Goal: Information Seeking & Learning: Learn about a topic

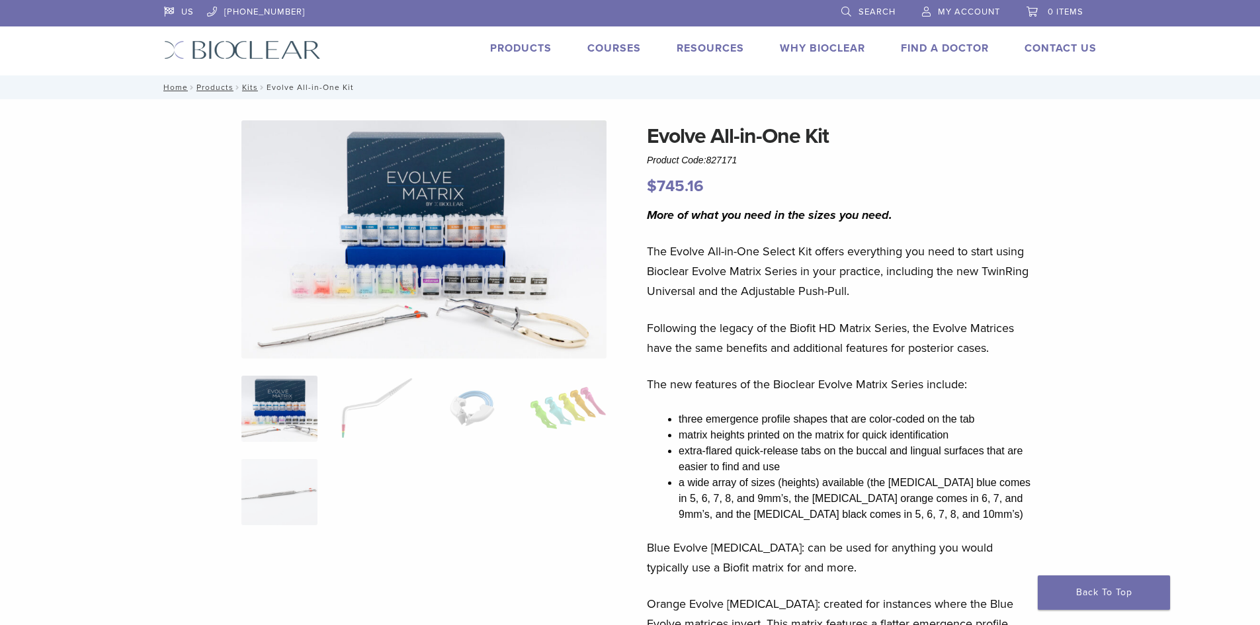
click at [521, 50] on link "Products" at bounding box center [521, 48] width 62 height 13
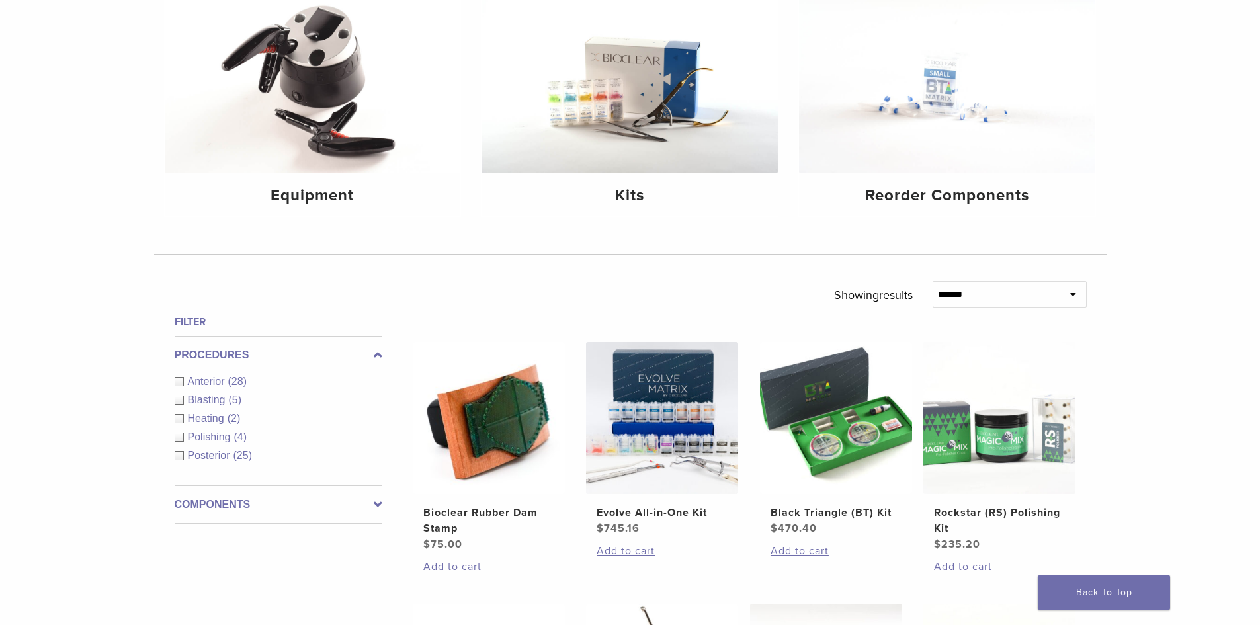
scroll to position [265, 0]
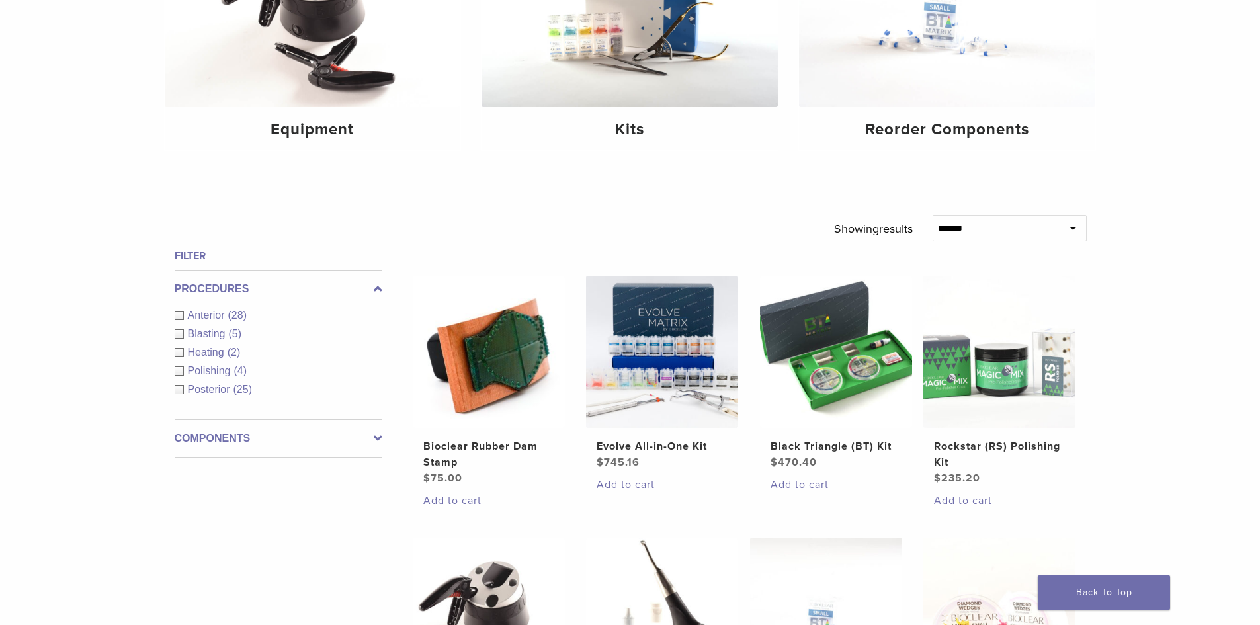
click at [198, 314] on span "Anterior" at bounding box center [208, 315] width 40 height 11
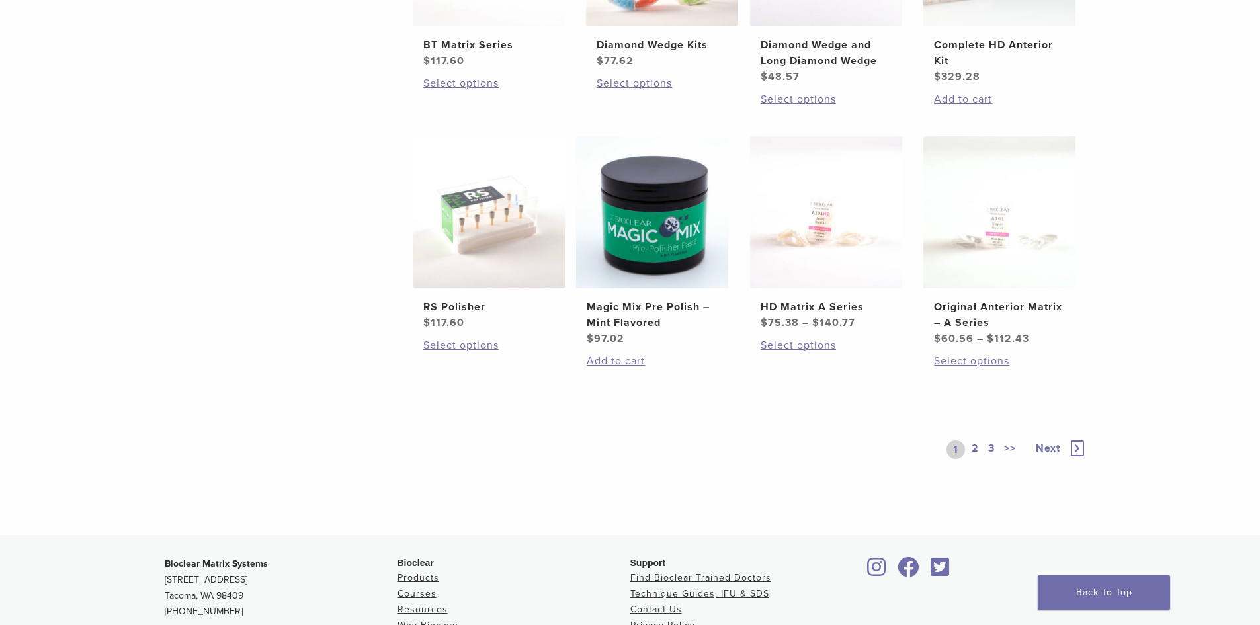
scroll to position [992, 0]
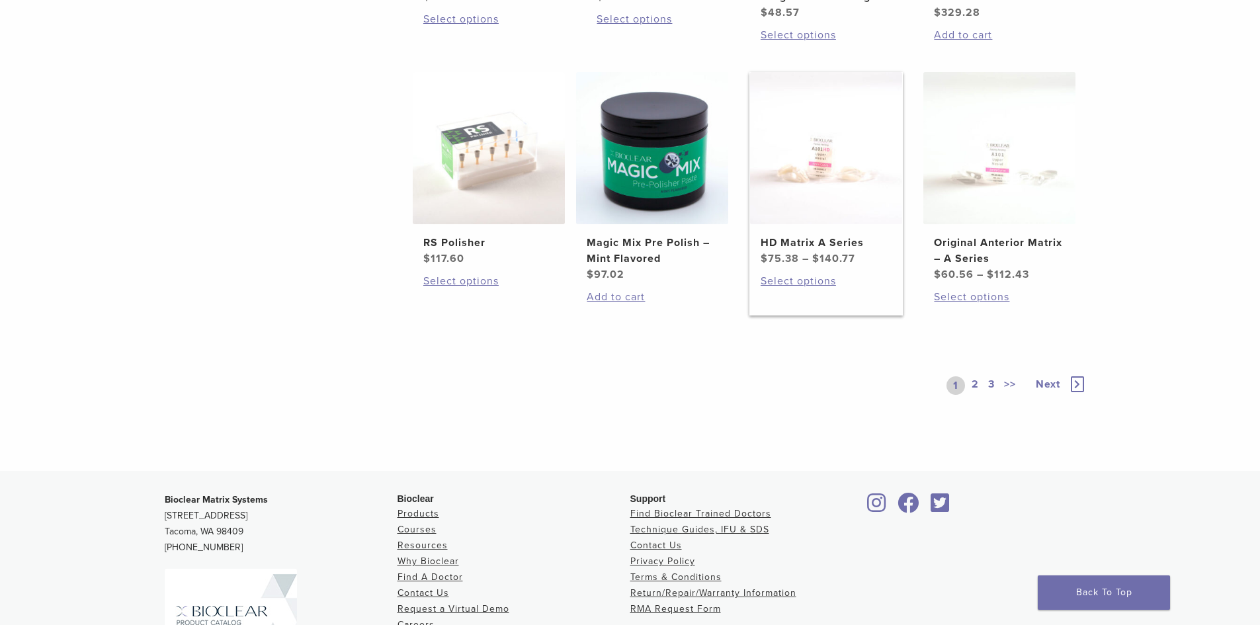
click at [843, 222] on img at bounding box center [826, 148] width 152 height 152
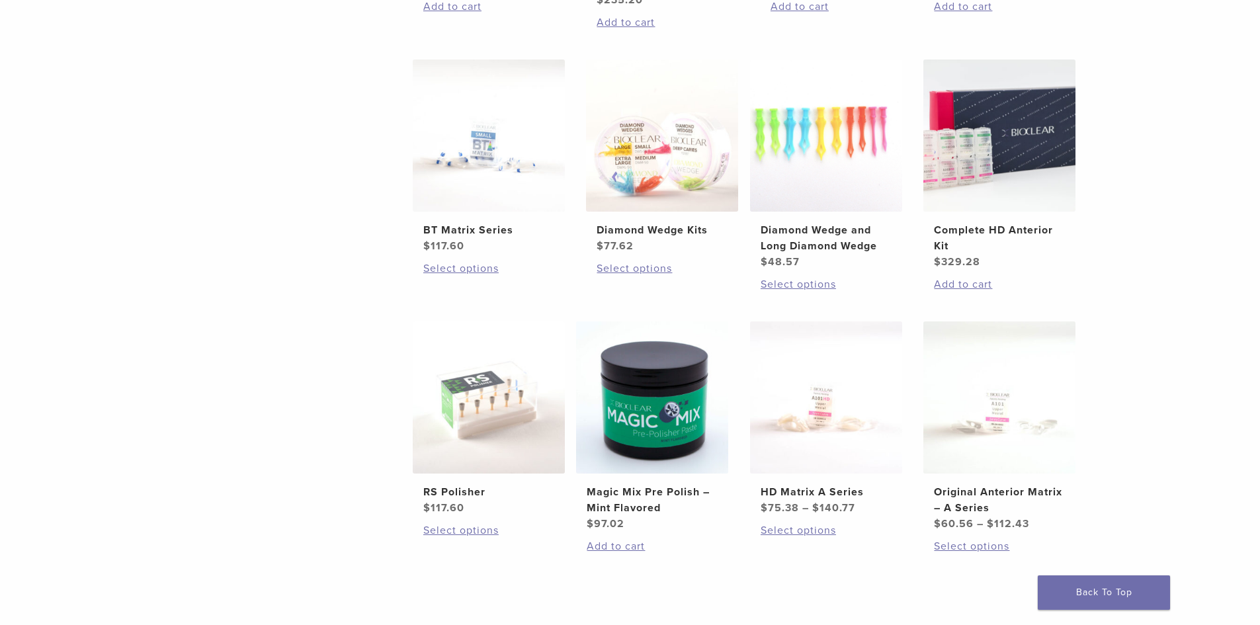
scroll to position [728, 0]
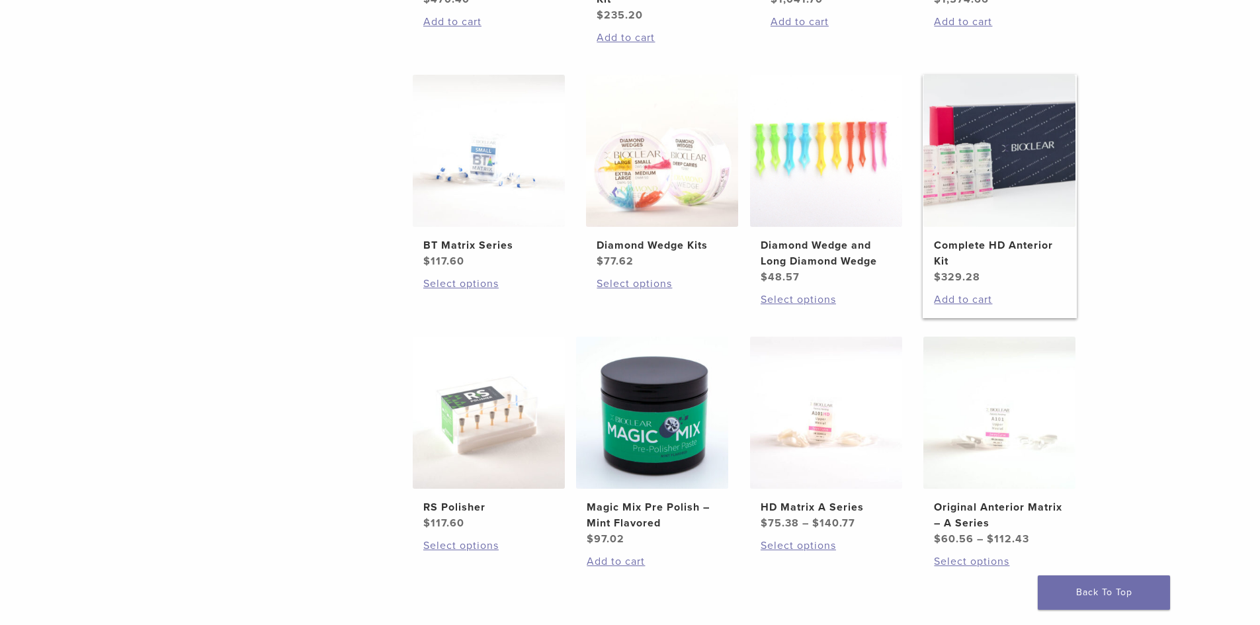
click at [1003, 186] on img at bounding box center [999, 151] width 152 height 152
